Goal: Task Accomplishment & Management: Use online tool/utility

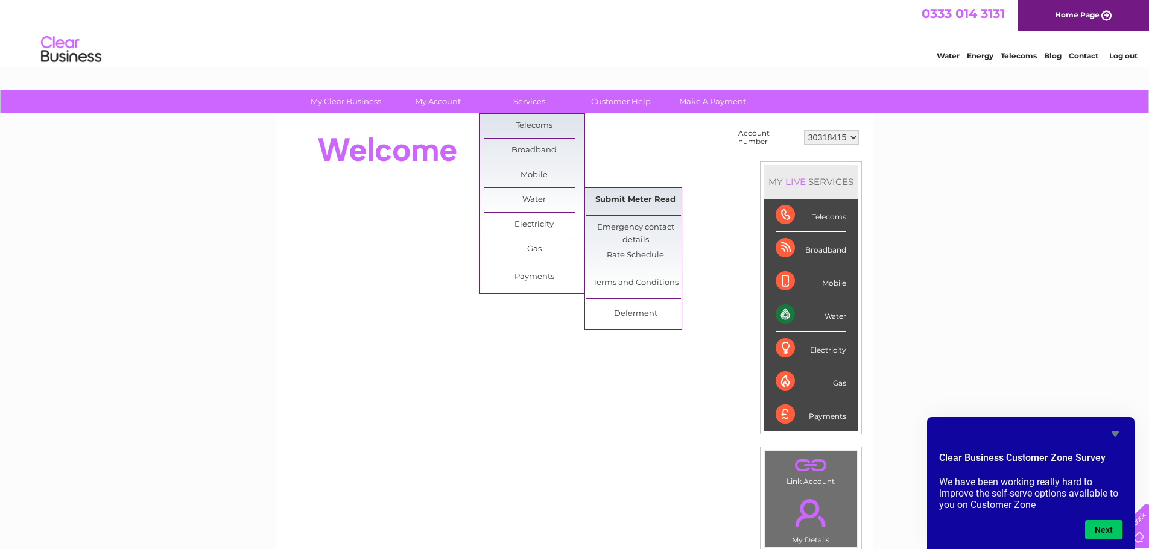
click at [628, 200] on link "Submit Meter Read" at bounding box center [634, 200] width 99 height 24
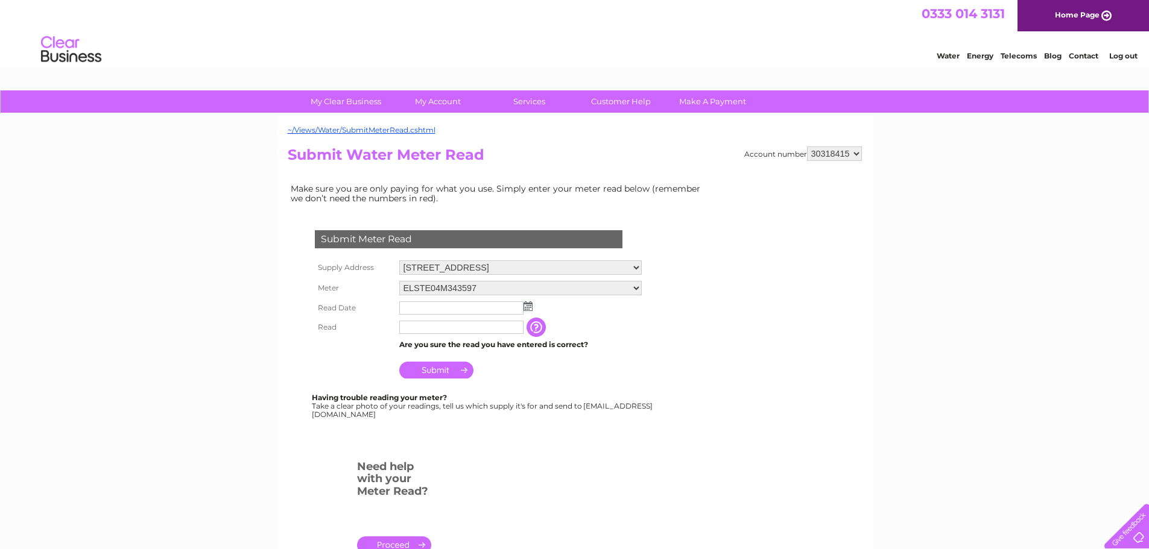
click at [526, 306] on img at bounding box center [527, 306] width 9 height 10
click at [410, 328] on span "Prev" at bounding box center [410, 326] width 10 height 10
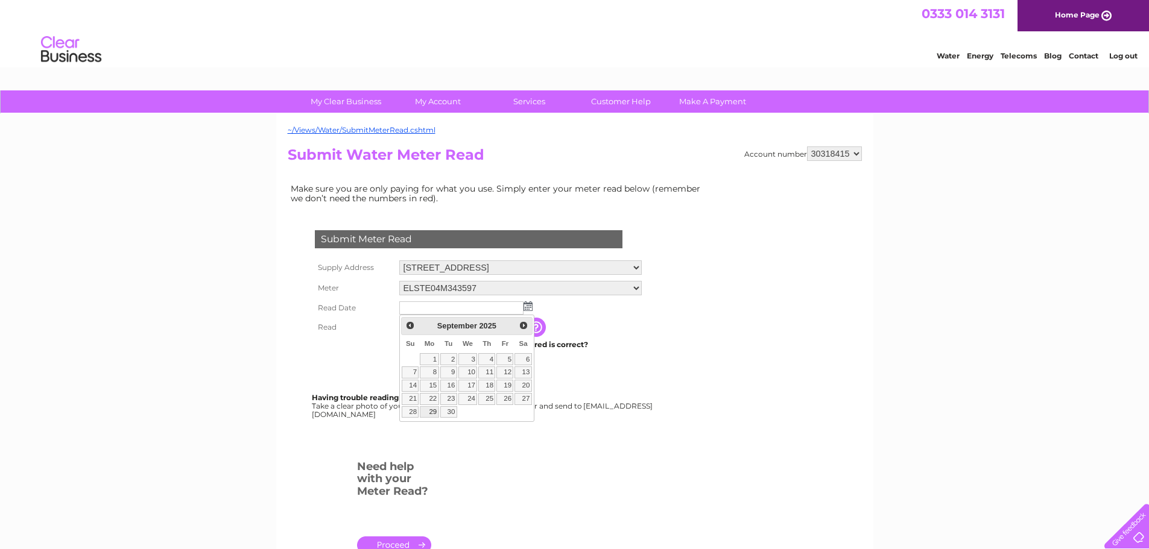
click at [430, 415] on link "29" at bounding box center [429, 412] width 19 height 12
type input "2025/09/29"
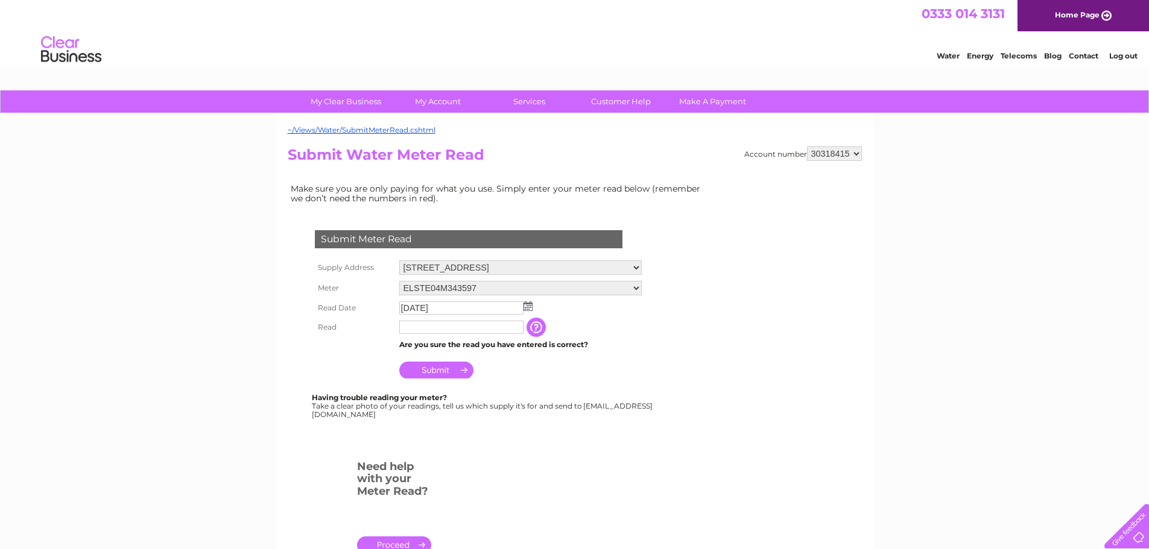
click at [529, 307] on img at bounding box center [527, 306] width 9 height 10
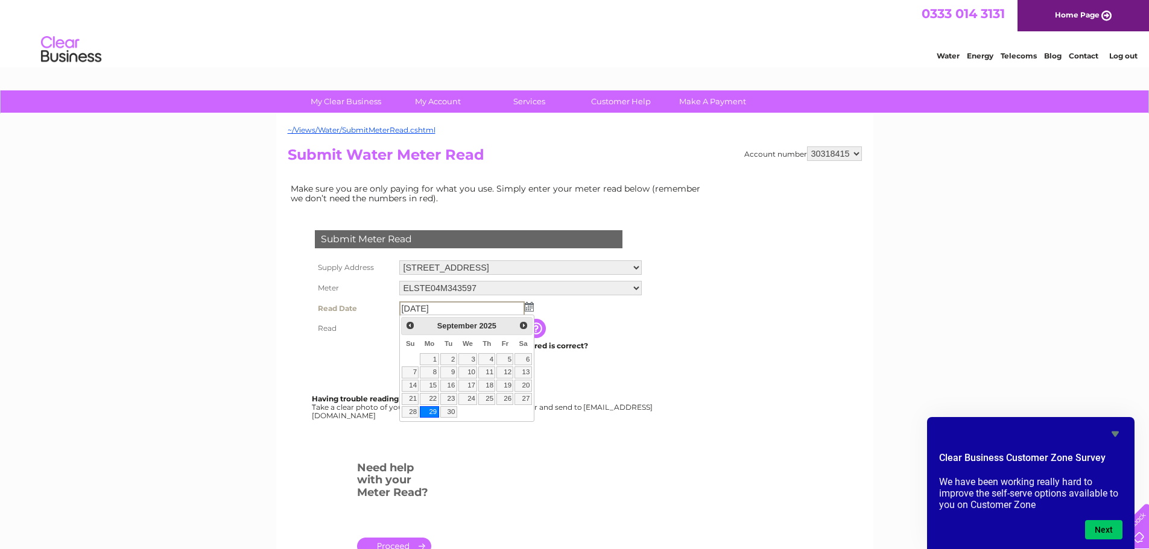
click at [431, 413] on link "29" at bounding box center [429, 412] width 19 height 12
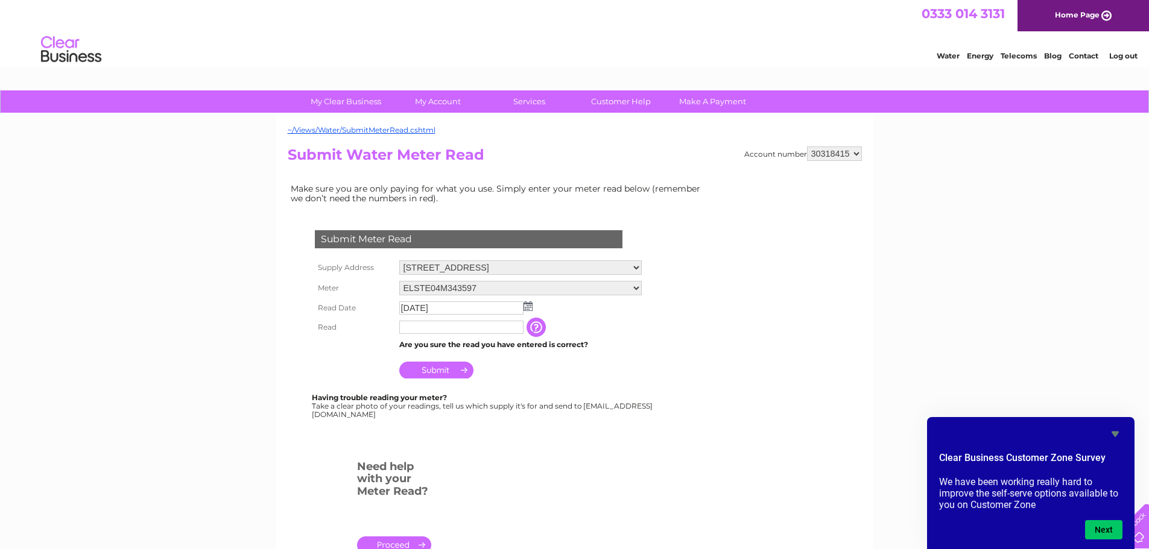
click at [535, 332] on input "button" at bounding box center [537, 327] width 22 height 19
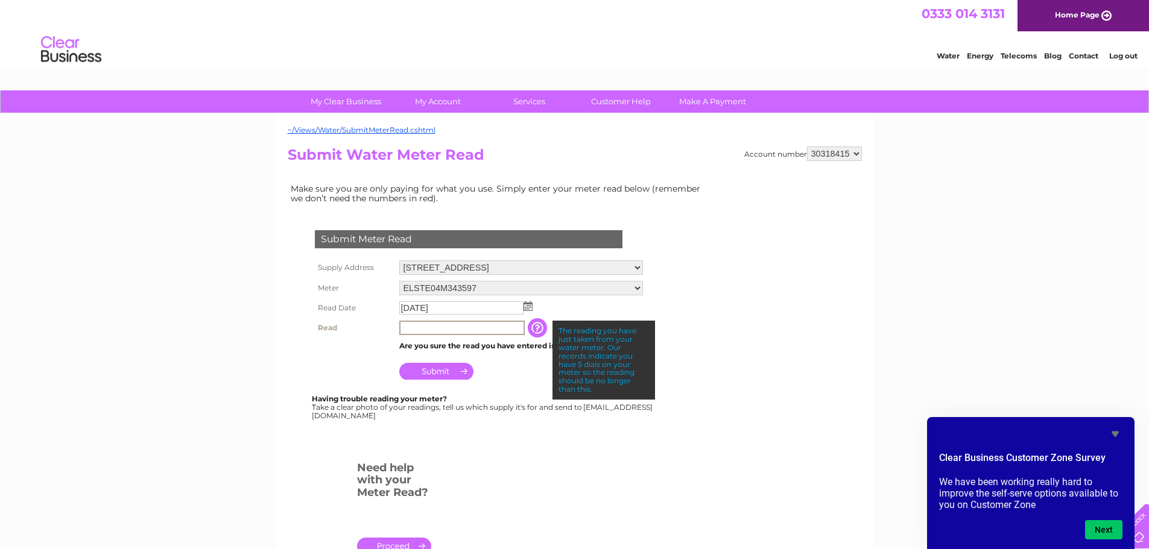
click at [487, 323] on input "text" at bounding box center [461, 328] width 125 height 14
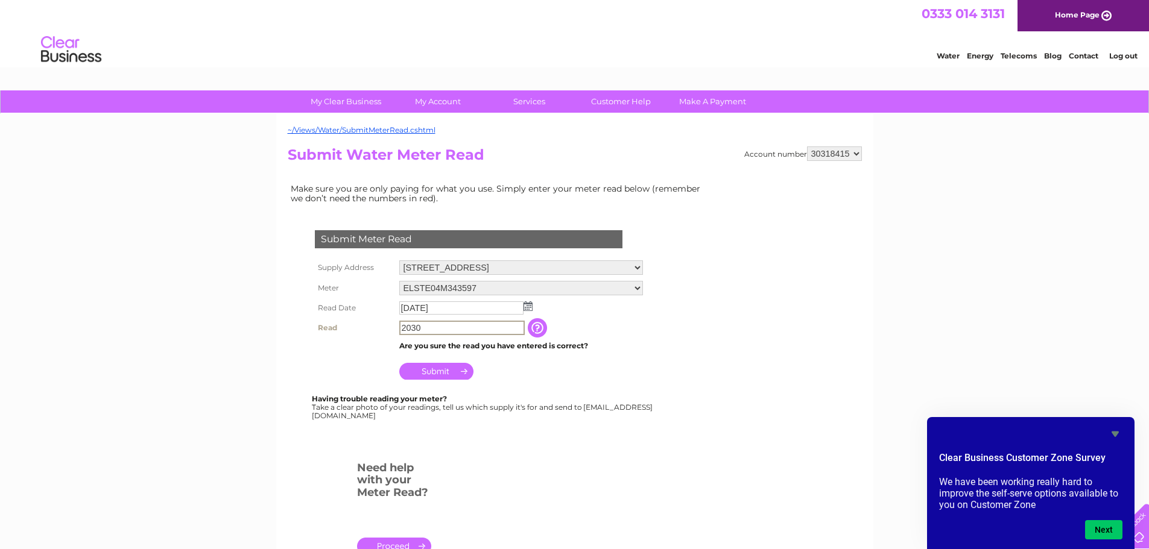
type input "2030"
click at [447, 370] on input "Submit" at bounding box center [436, 371] width 74 height 17
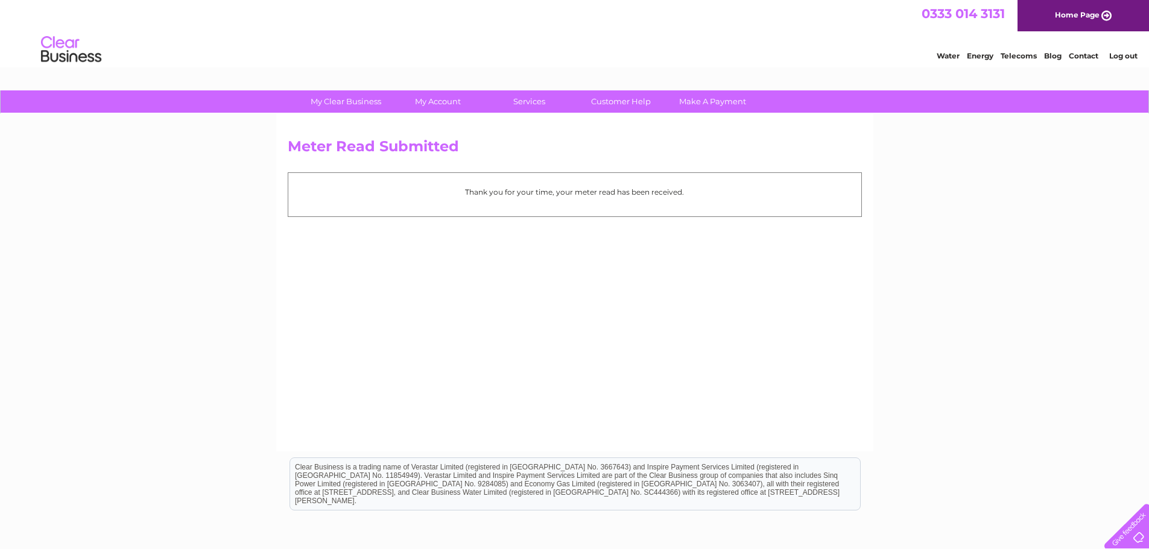
click at [1118, 56] on link "Log out" at bounding box center [1123, 55] width 28 height 9
